Goal: Find specific page/section

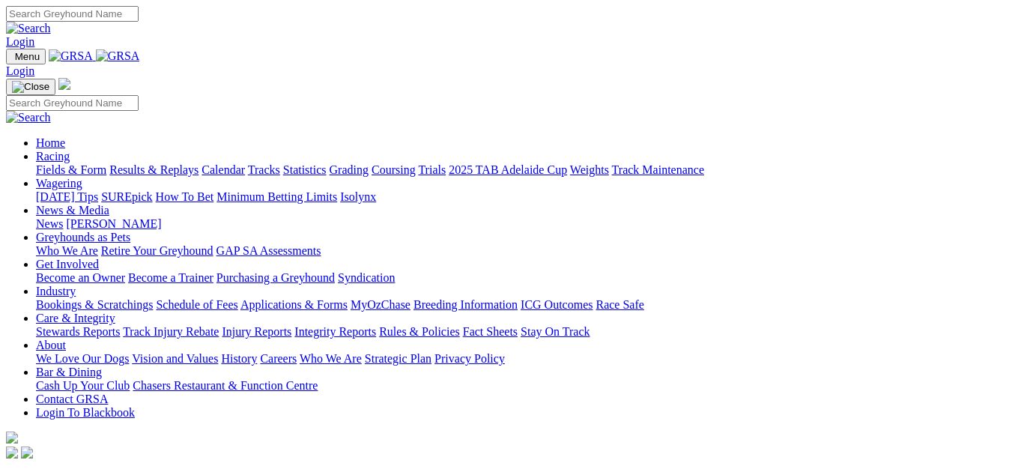
click at [70, 150] on link "Racing" at bounding box center [53, 156] width 34 height 13
click at [42, 163] on link "Fields & Form" at bounding box center [71, 169] width 70 height 13
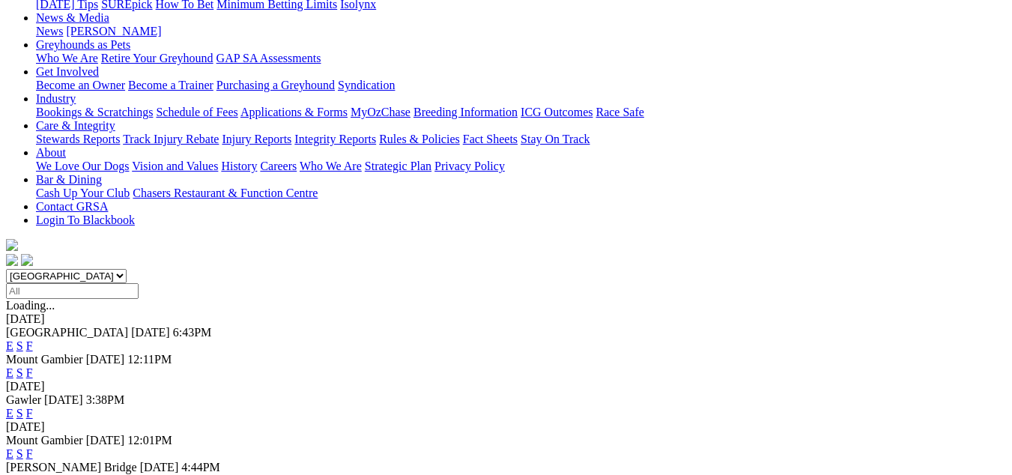
scroll to position [225, 0]
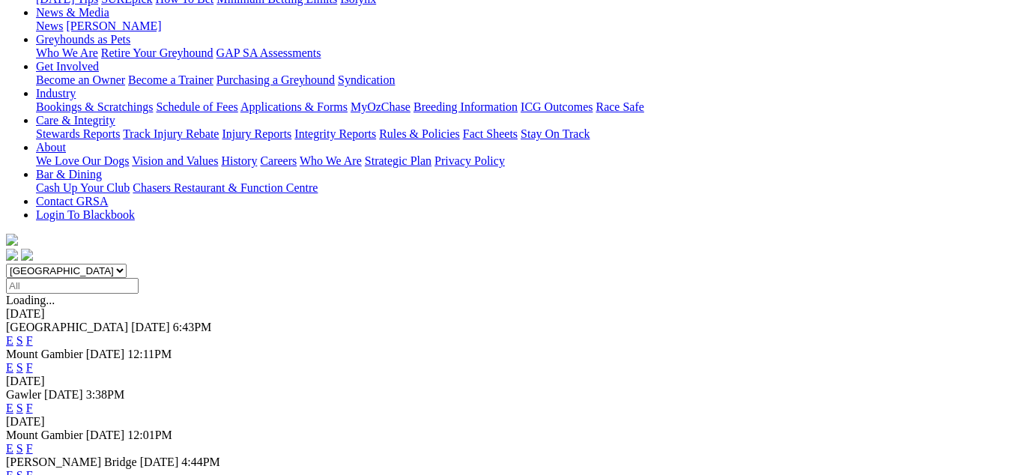
click at [33, 469] on link "F" at bounding box center [29, 475] width 7 height 13
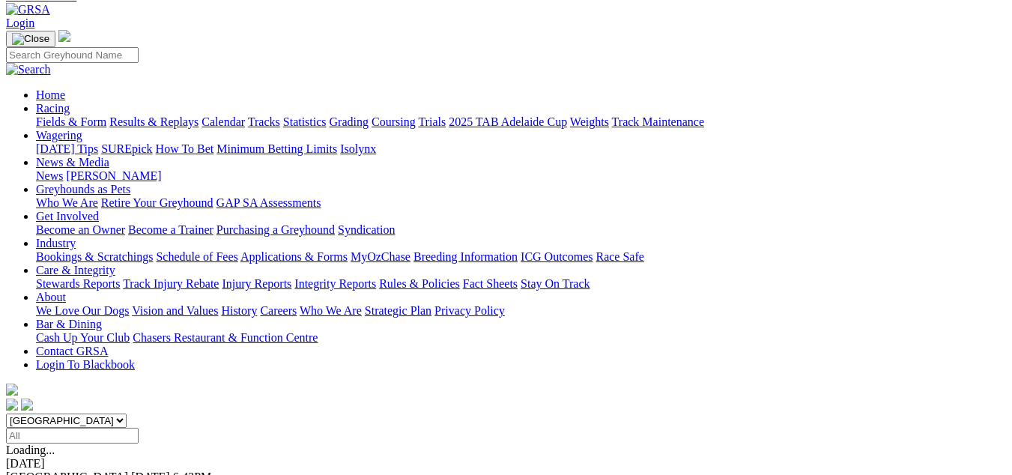
scroll to position [225, 0]
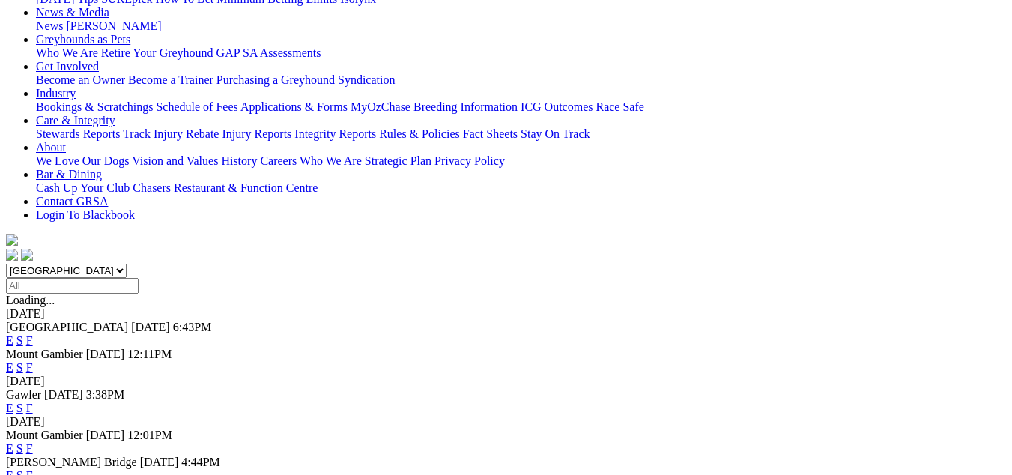
click at [33, 361] on link "F" at bounding box center [29, 367] width 7 height 13
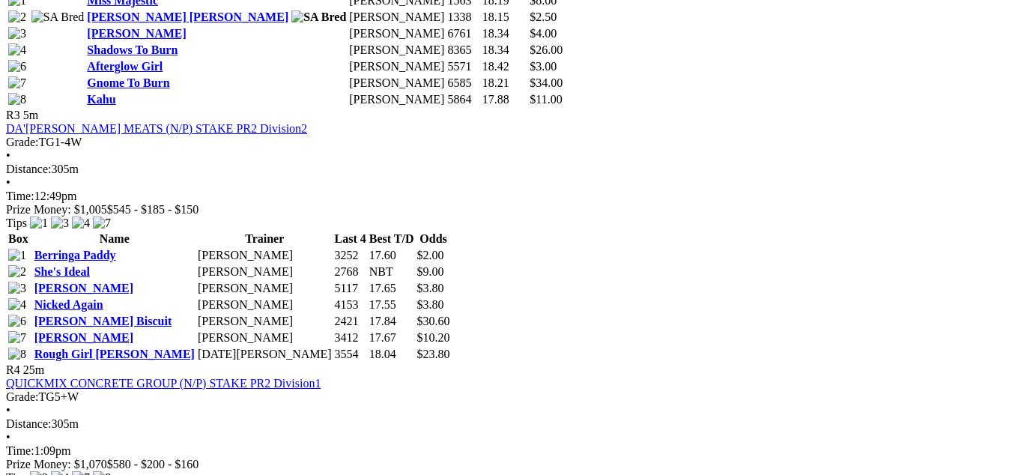
scroll to position [1498, 0]
